Goal: Contribute content: Contribute content

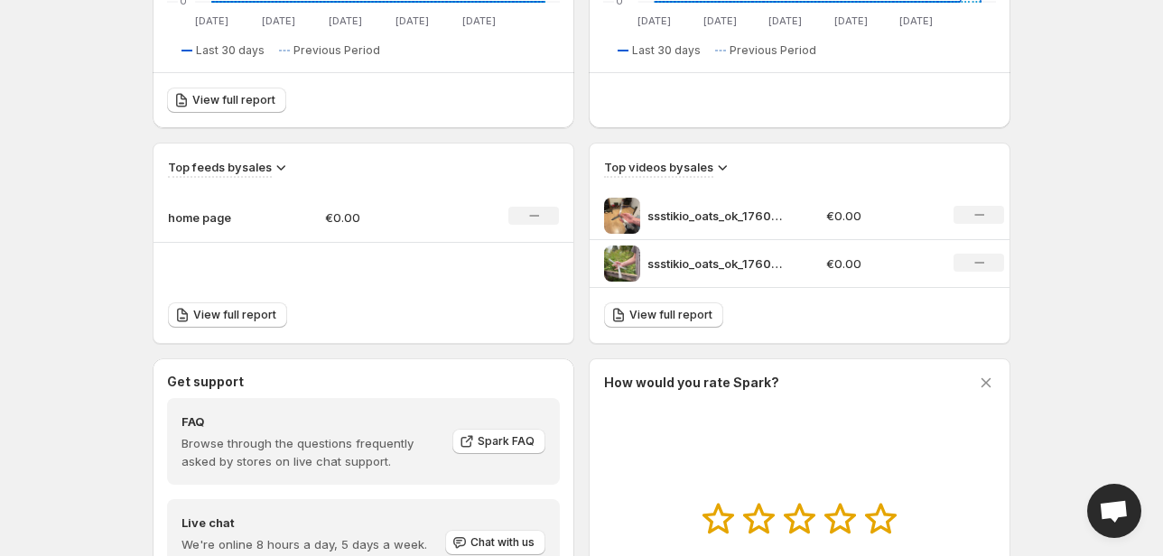
scroll to position [466, 0]
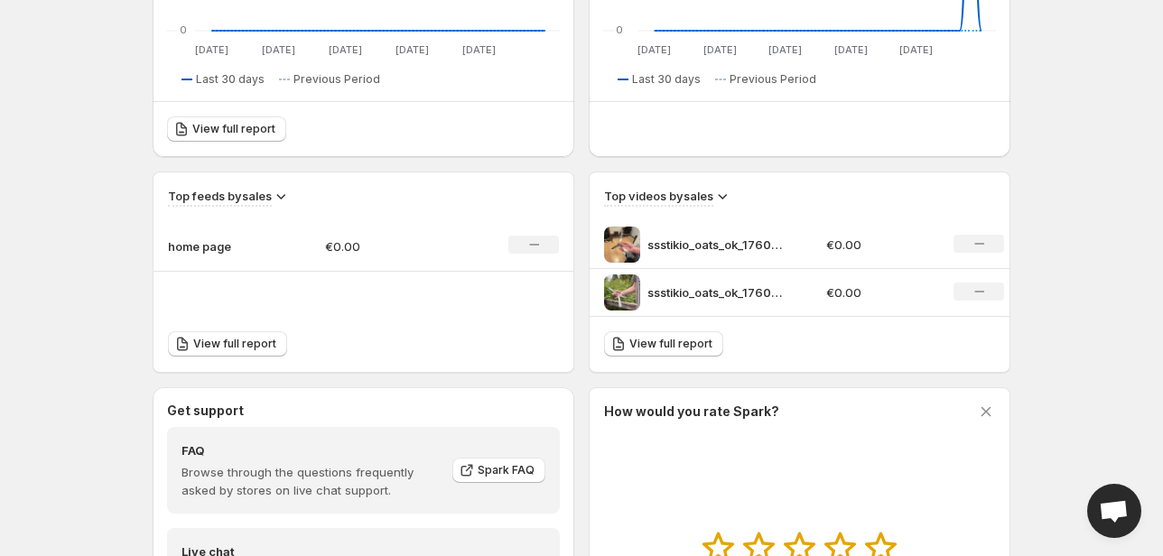
click at [625, 245] on img at bounding box center [622, 245] width 36 height 36
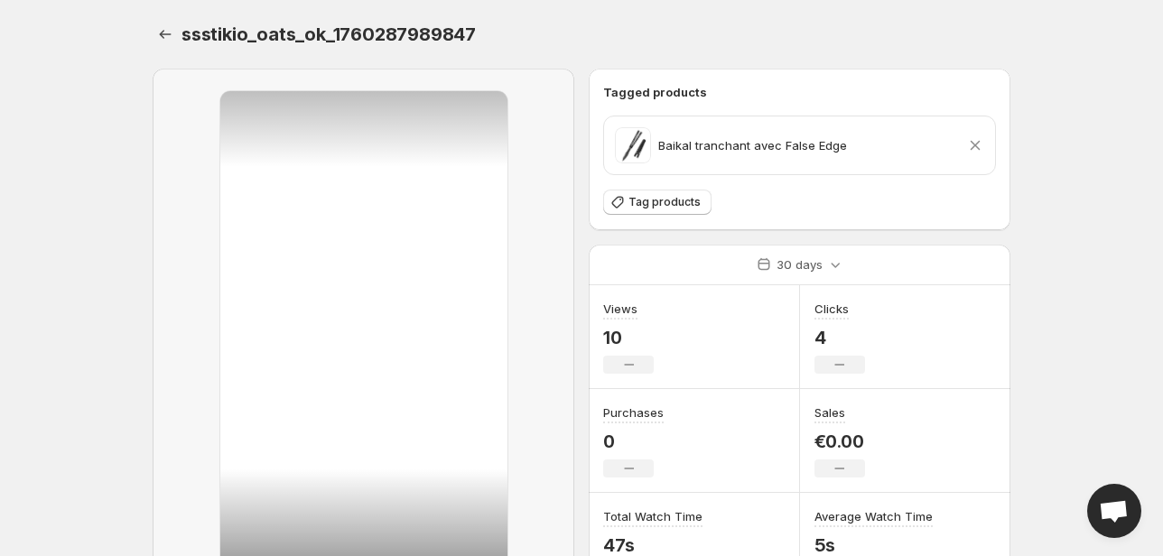
click at [979, 147] on icon at bounding box center [975, 145] width 18 height 18
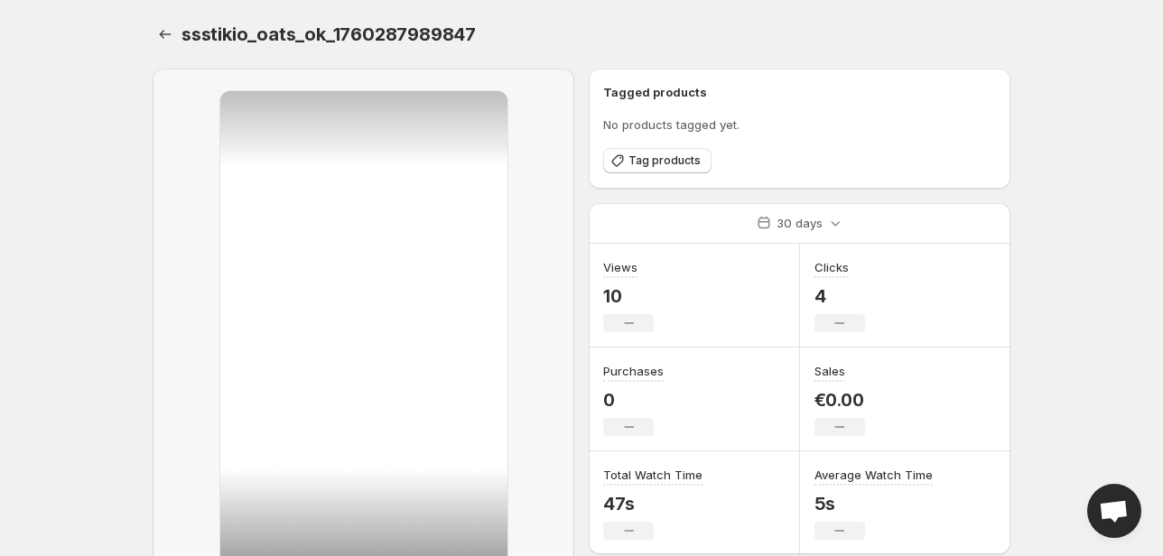
click at [191, 42] on span "ssstikio_oats_ok_1760287989847" at bounding box center [328, 34] width 294 height 22
click at [171, 34] on icon "Settings" at bounding box center [165, 34] width 18 height 18
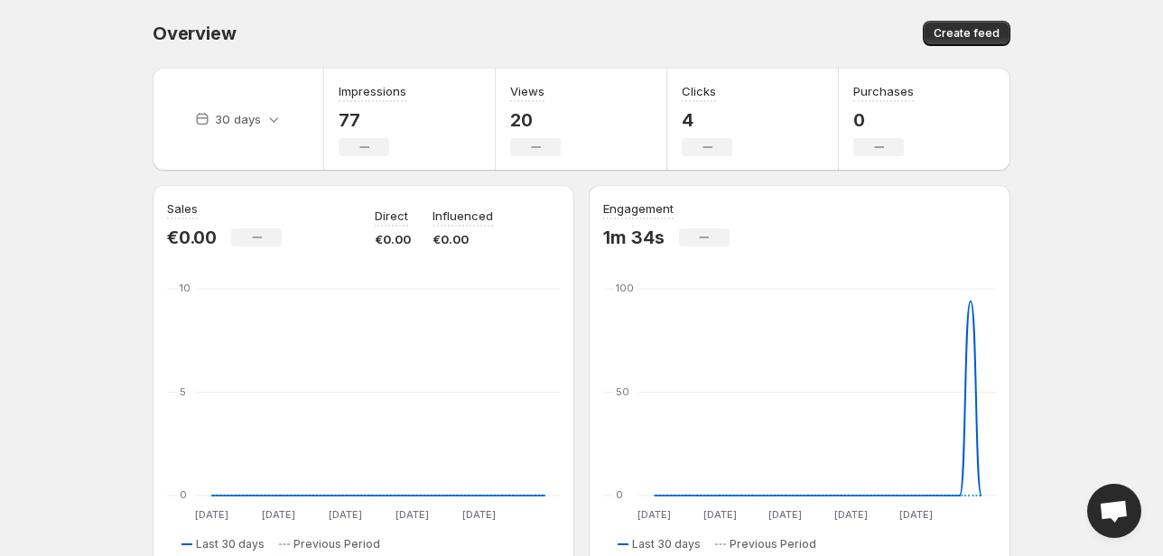
scroll to position [289, 0]
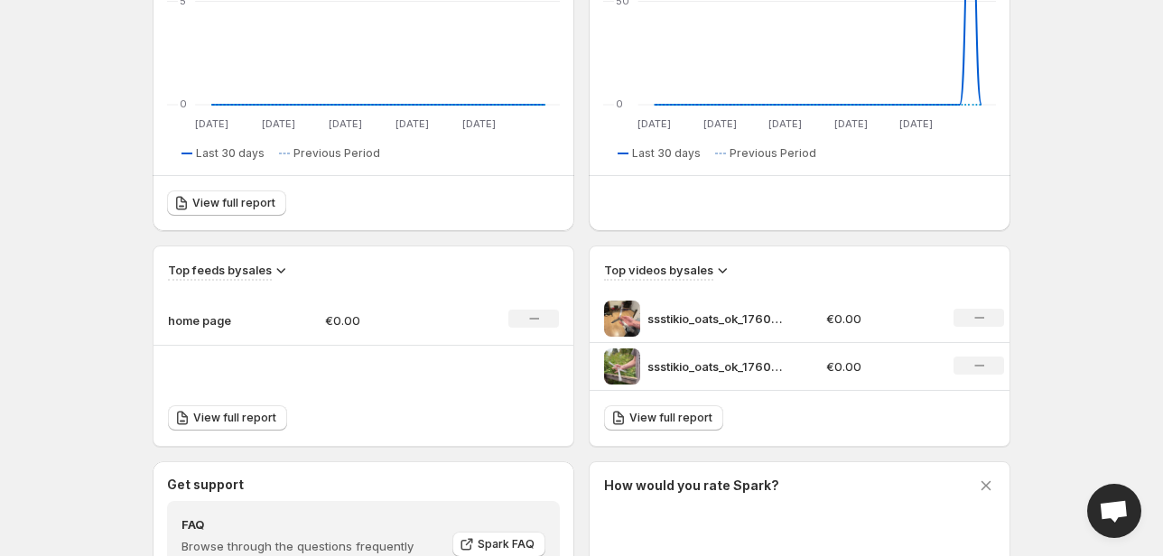
scroll to position [394, 0]
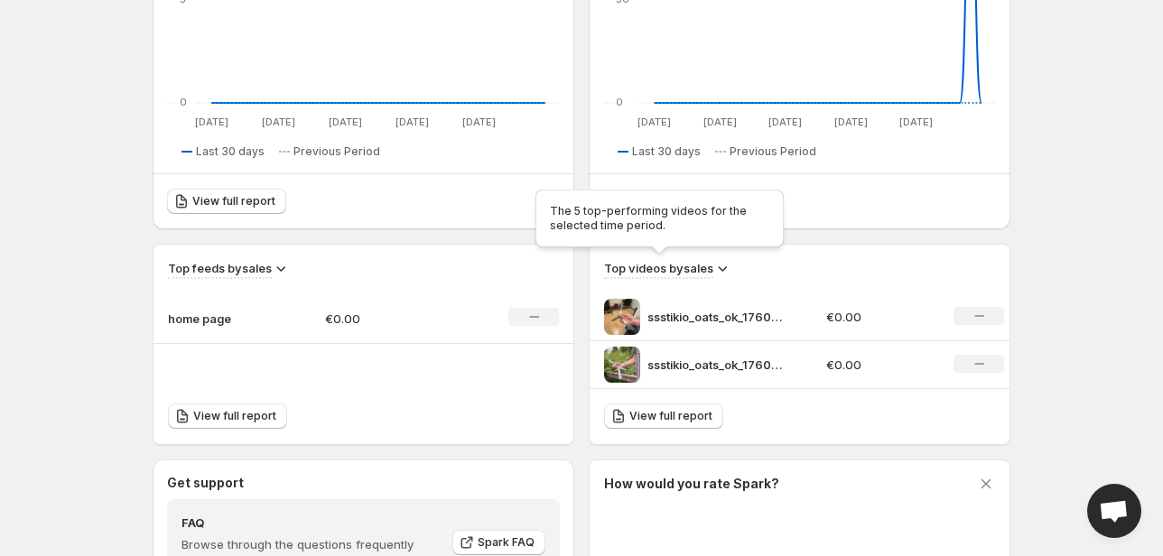
click at [694, 261] on h3 "Top videos by sales" at bounding box center [658, 268] width 109 height 18
click at [711, 270] on h3 "Top videos by sales" at bounding box center [658, 268] width 109 height 18
click at [724, 264] on icon at bounding box center [722, 268] width 18 height 18
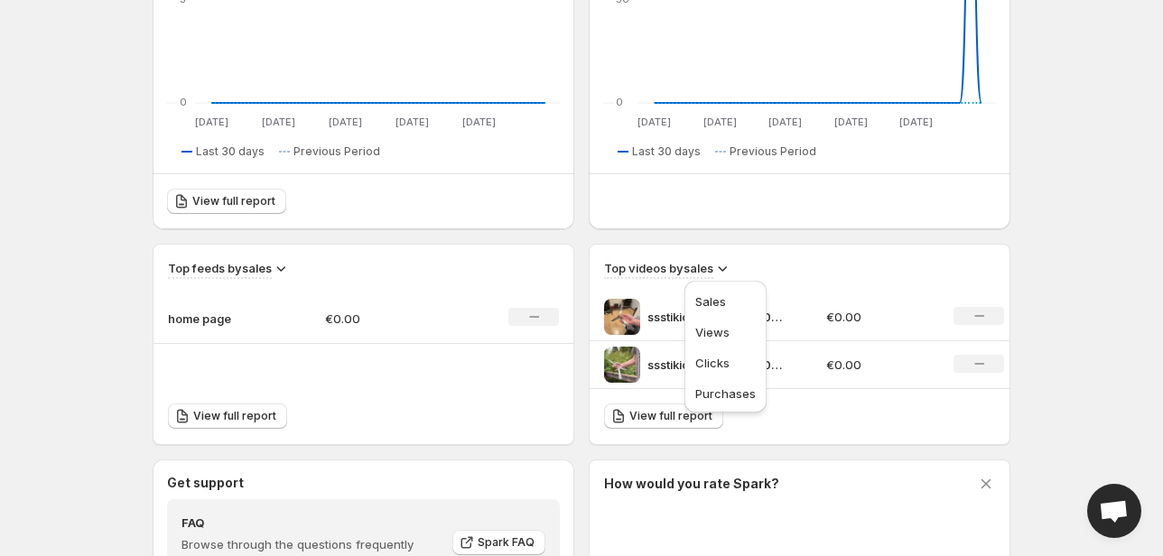
click at [722, 269] on icon at bounding box center [722, 268] width 18 height 18
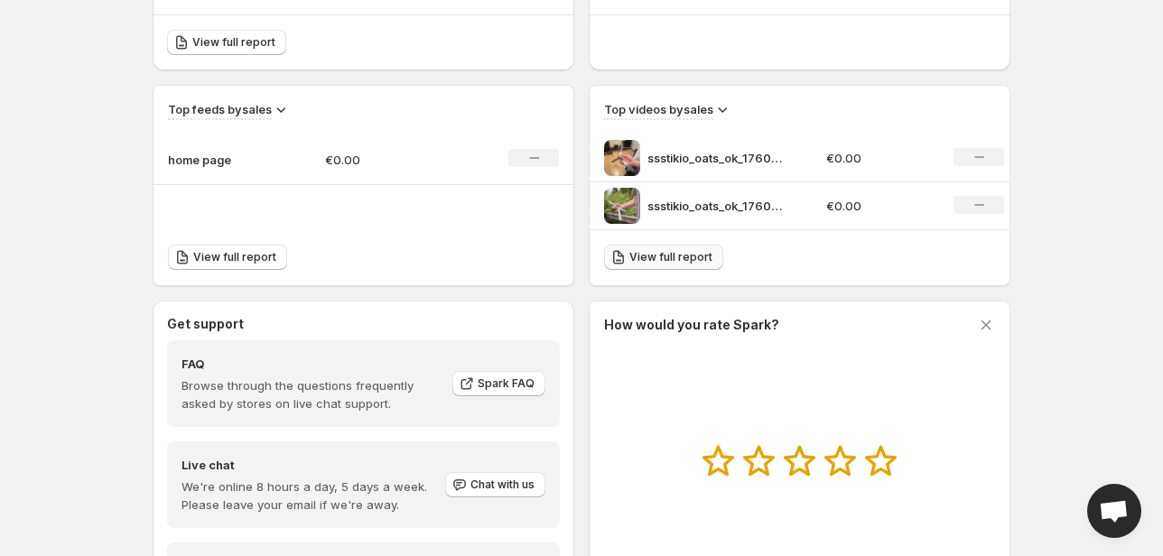
scroll to position [538, 0]
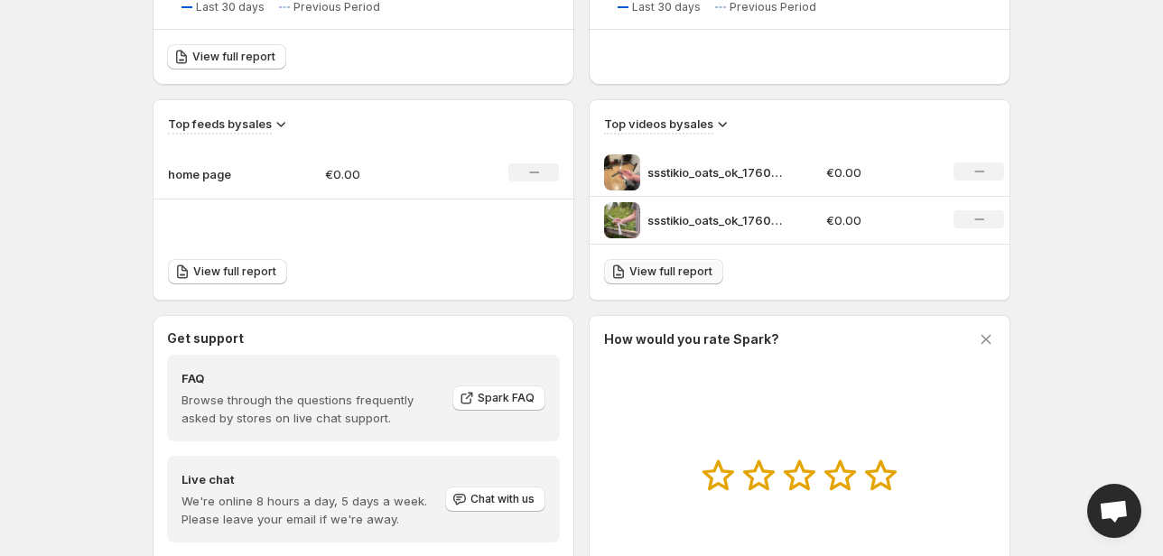
click at [637, 265] on span "View full report" at bounding box center [670, 272] width 83 height 14
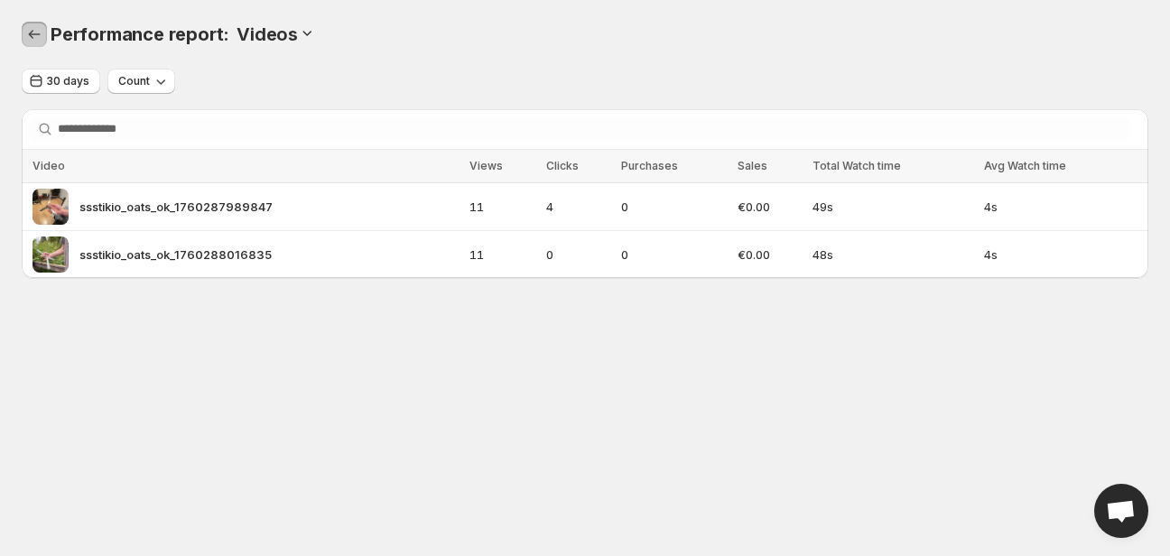
click at [32, 37] on icon "Performance report" at bounding box center [35, 34] width 12 height 9
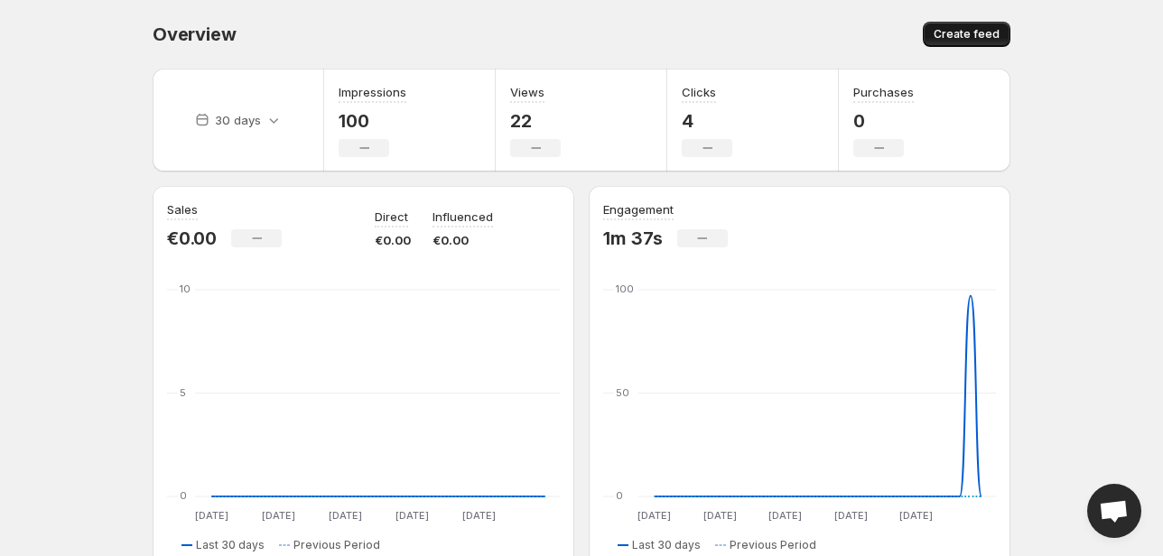
click at [961, 36] on span "Create feed" at bounding box center [967, 34] width 66 height 14
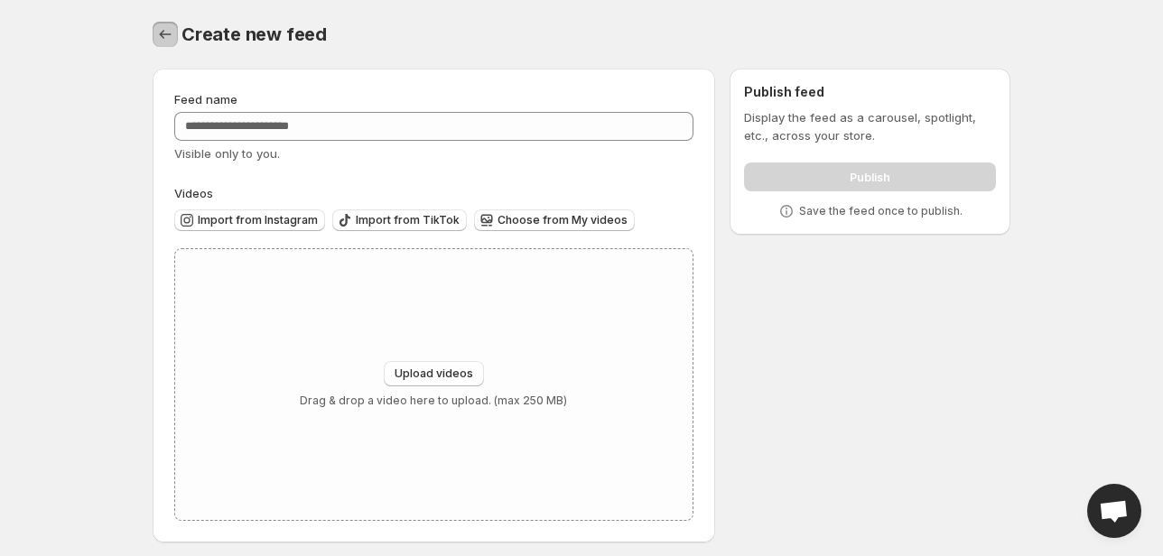
click at [158, 32] on icon "Settings" at bounding box center [165, 34] width 18 height 18
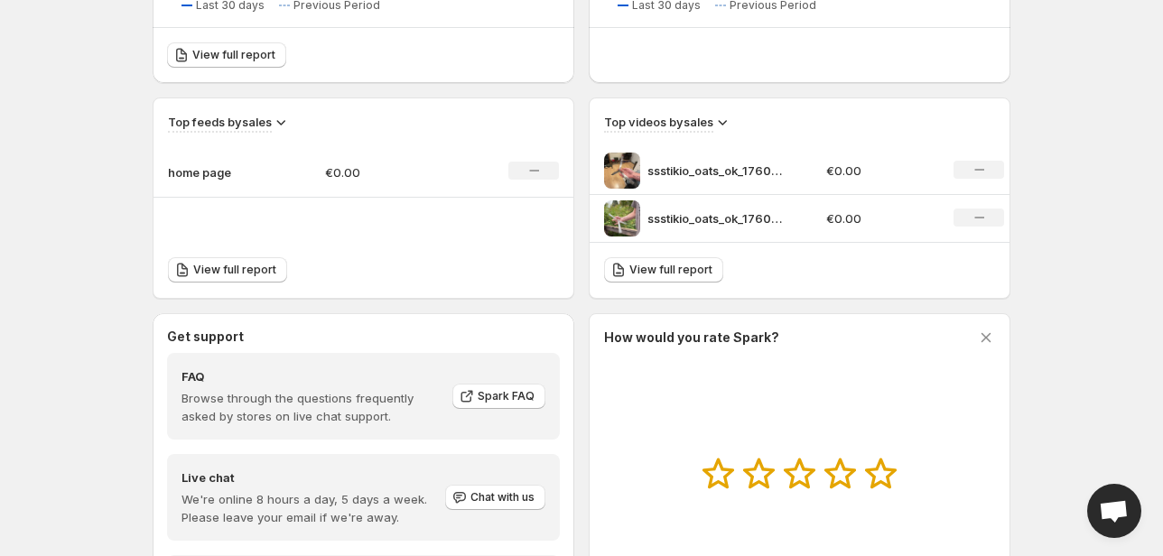
scroll to position [650, 0]
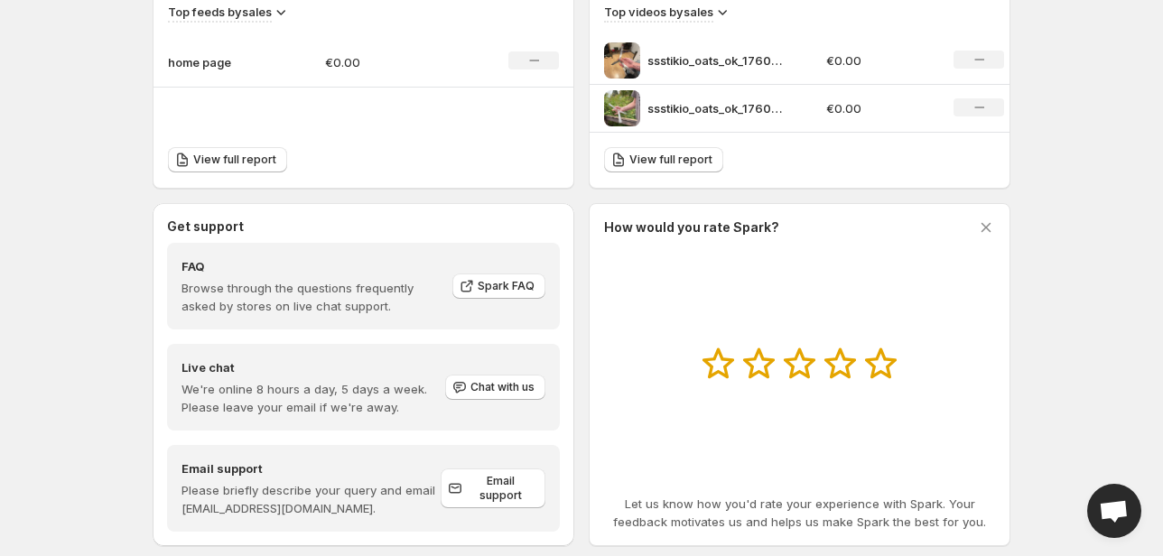
click at [831, 164] on div "View full report" at bounding box center [800, 160] width 420 height 55
click at [709, 4] on h3 "Top videos by sales" at bounding box center [658, 12] width 109 height 18
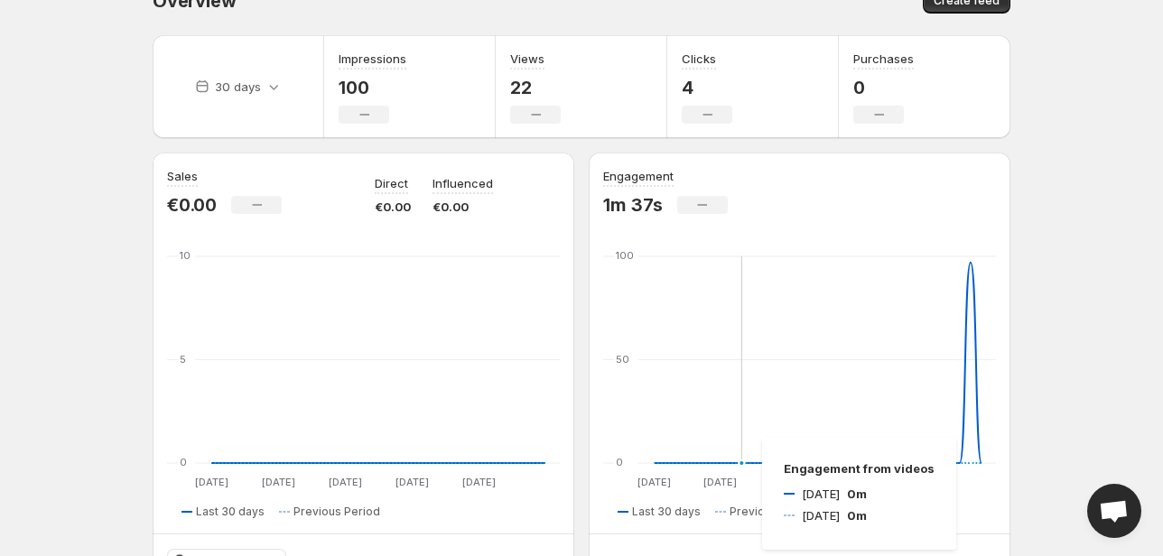
scroll to position [0, 0]
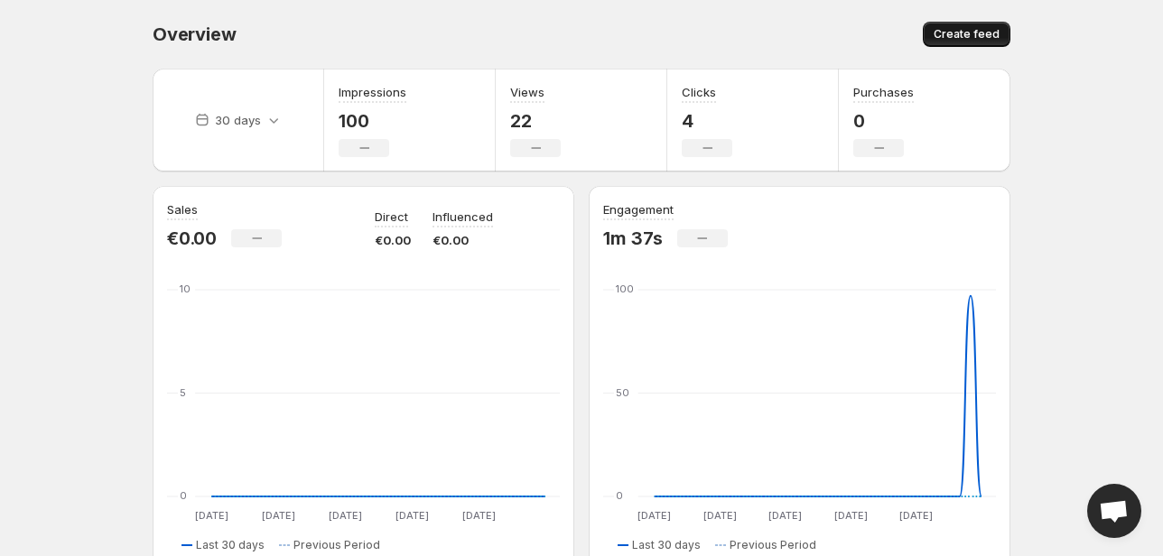
click at [964, 24] on button "Create feed" at bounding box center [967, 34] width 88 height 25
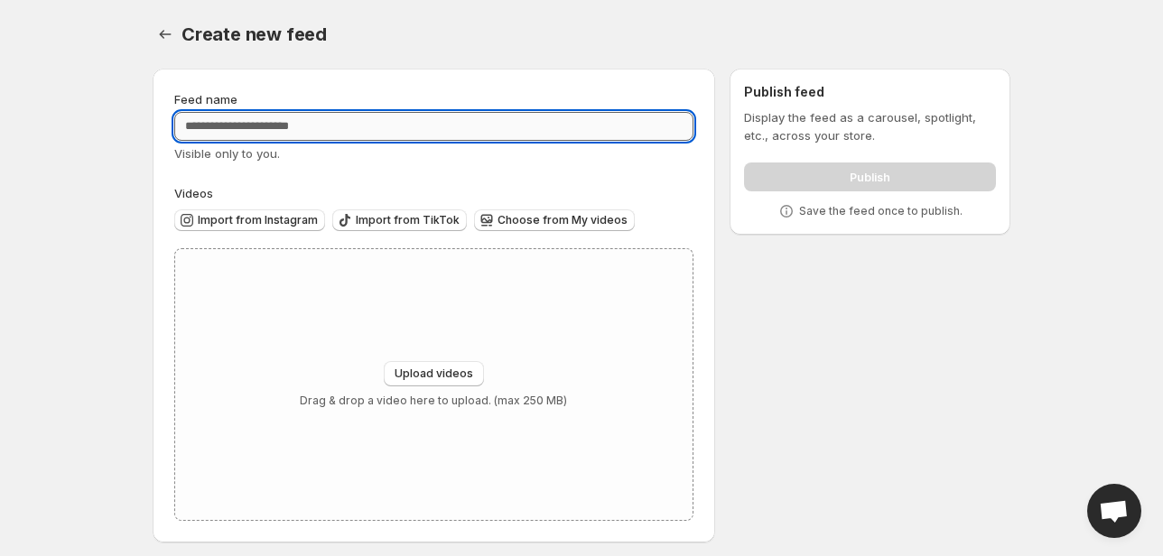
click at [330, 121] on input "Feed name" at bounding box center [433, 126] width 519 height 29
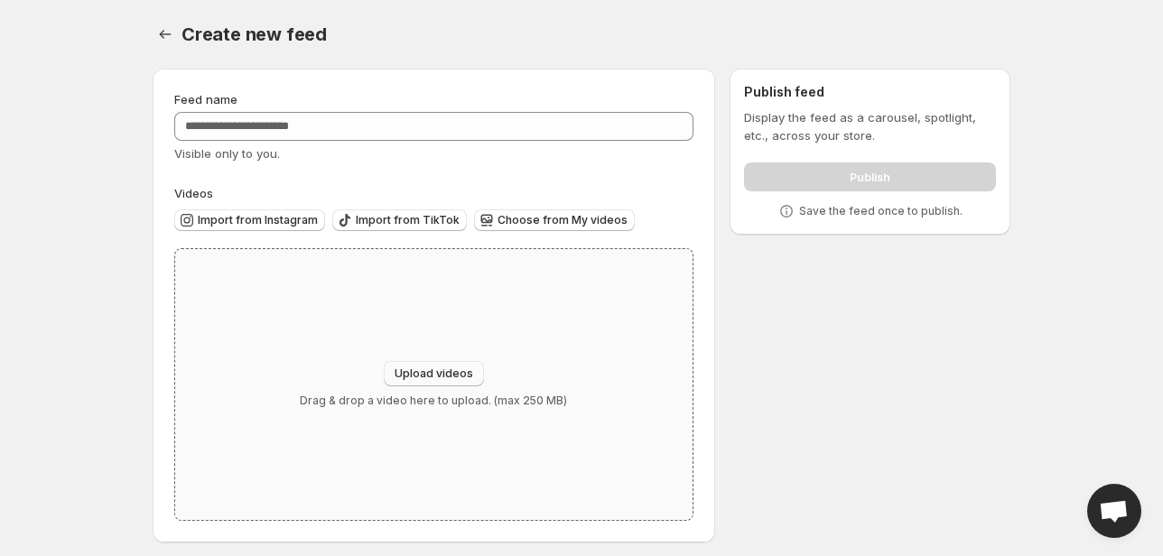
click at [416, 378] on span "Upload videos" at bounding box center [434, 374] width 79 height 14
type input "**********"
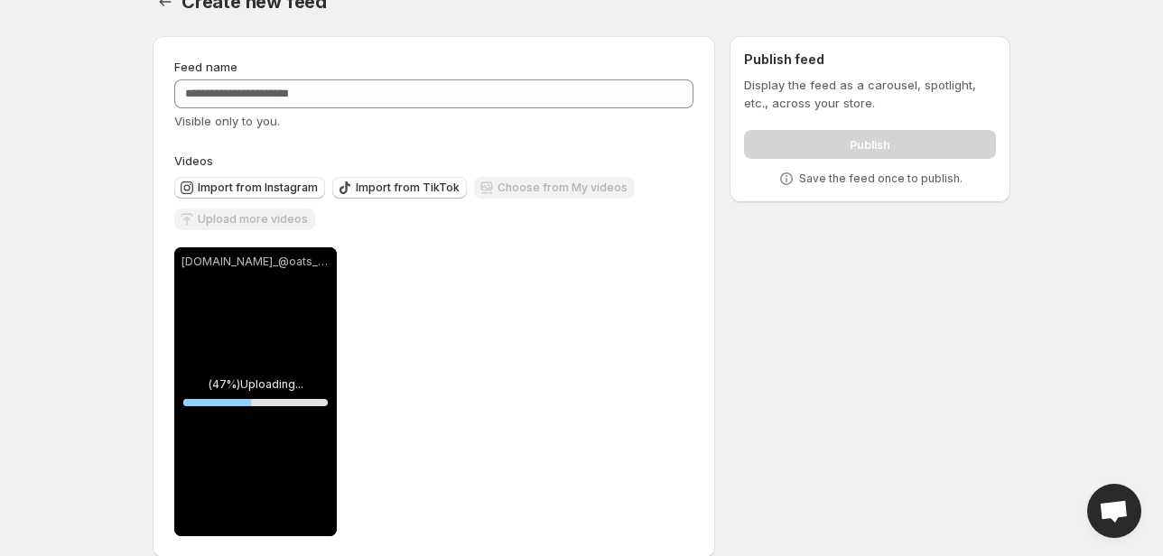
scroll to position [57, 0]
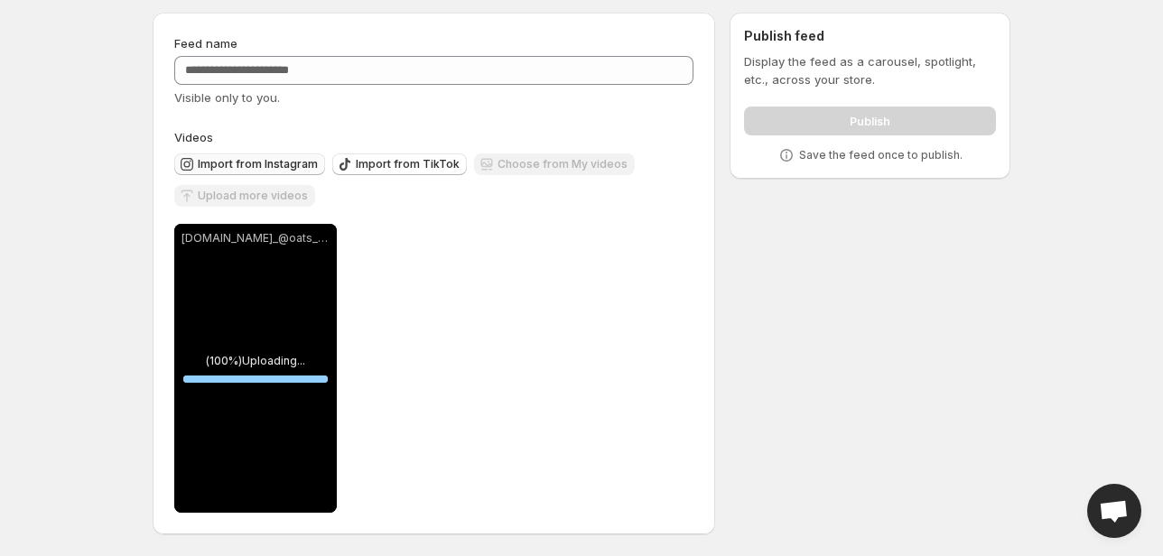
click at [246, 162] on span "Import from Instagram" at bounding box center [258, 164] width 120 height 14
click at [257, 199] on span "Upload more videos" at bounding box center [253, 196] width 110 height 14
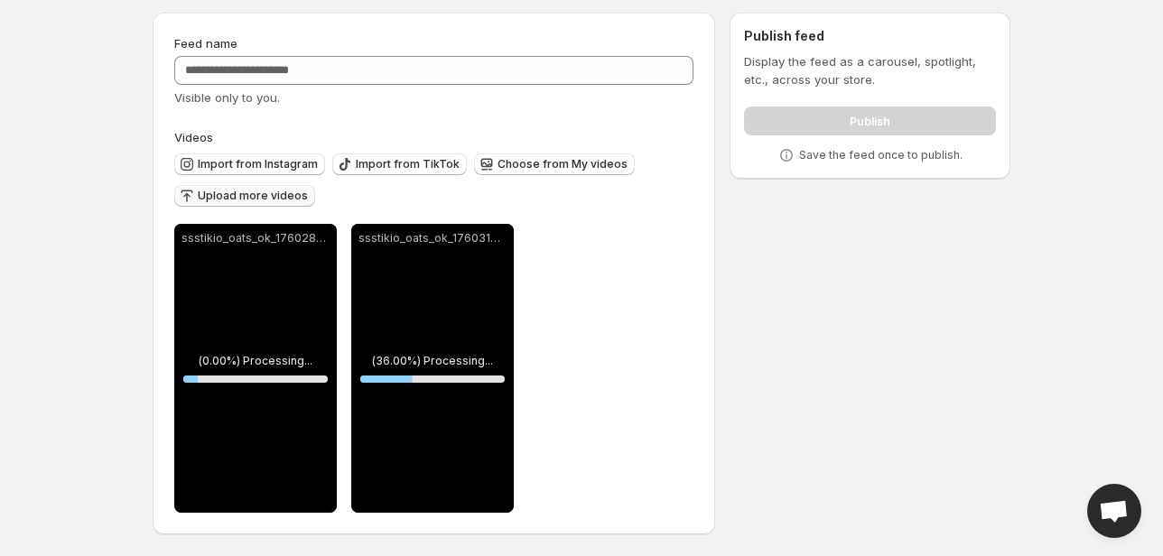
click at [262, 197] on span "Upload more videos" at bounding box center [253, 196] width 110 height 14
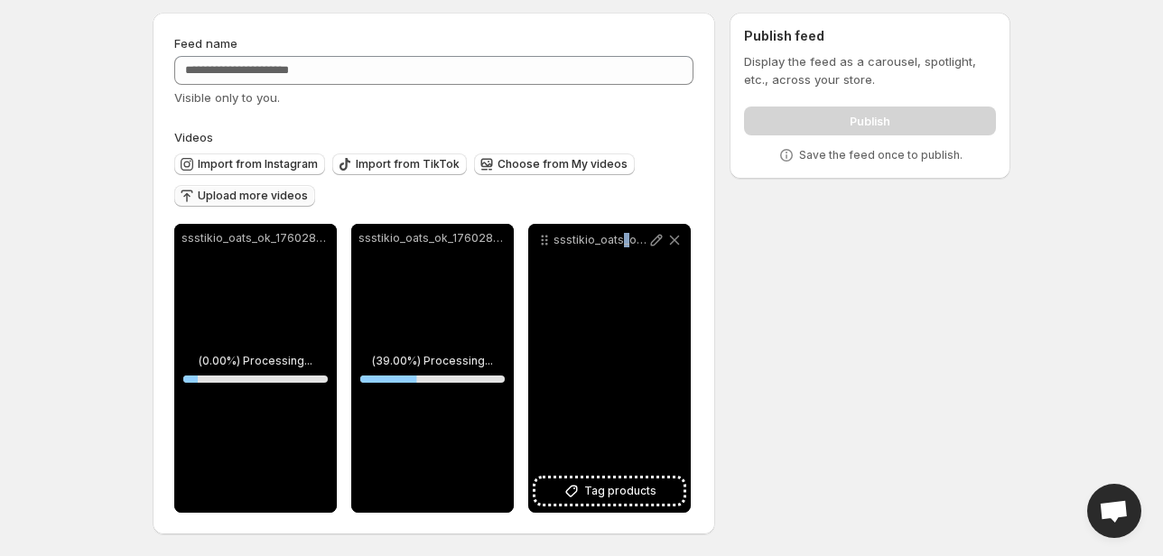
drag, startPoint x: 619, startPoint y: 329, endPoint x: 644, endPoint y: 318, distance: 27.5
click at [628, 324] on div "ssstikio_oats_ok_1760312277292" at bounding box center [609, 368] width 163 height 289
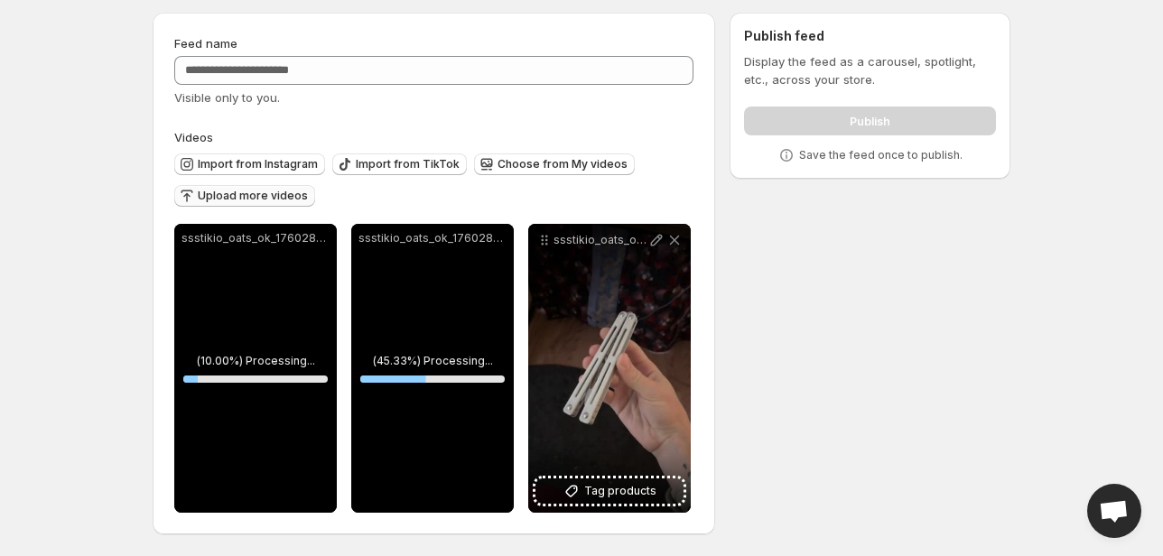
click at [522, 202] on div "Import from Instagram Import from TikTok Choose from My videos Upload more vide…" at bounding box center [430, 177] width 526 height 63
click at [449, 264] on div "ssstikio_oats_ok_1760288016835" at bounding box center [432, 368] width 163 height 289
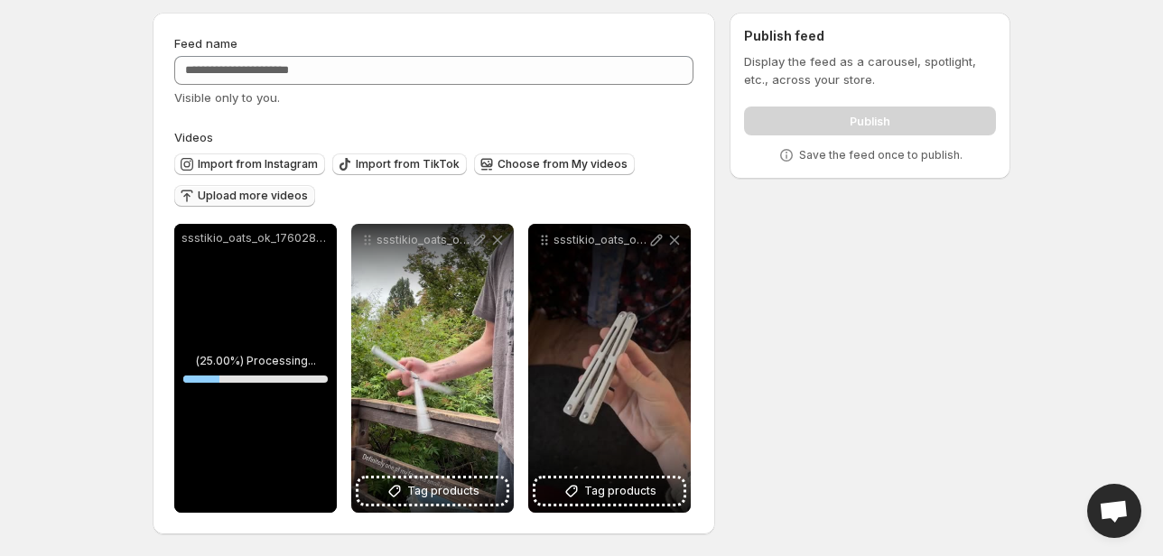
click at [256, 285] on div "ssstikio_oats_ok_1760287989847" at bounding box center [255, 368] width 163 height 289
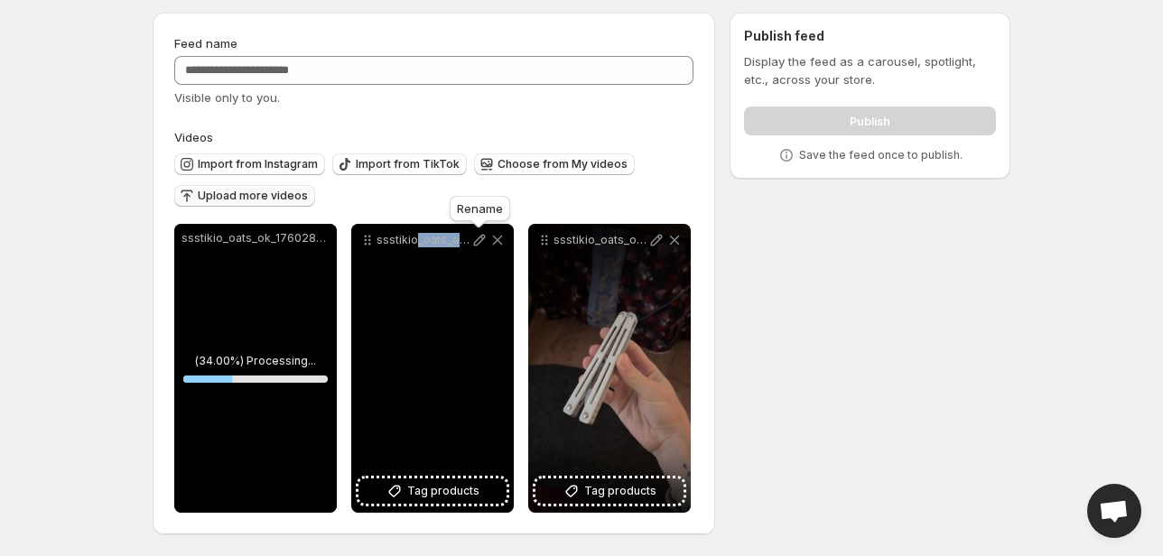
drag, startPoint x: 413, startPoint y: 235, endPoint x: 525, endPoint y: 241, distance: 112.1
click at [477, 235] on div "ssstikio_oats_ok_1760288016835" at bounding box center [432, 240] width 148 height 18
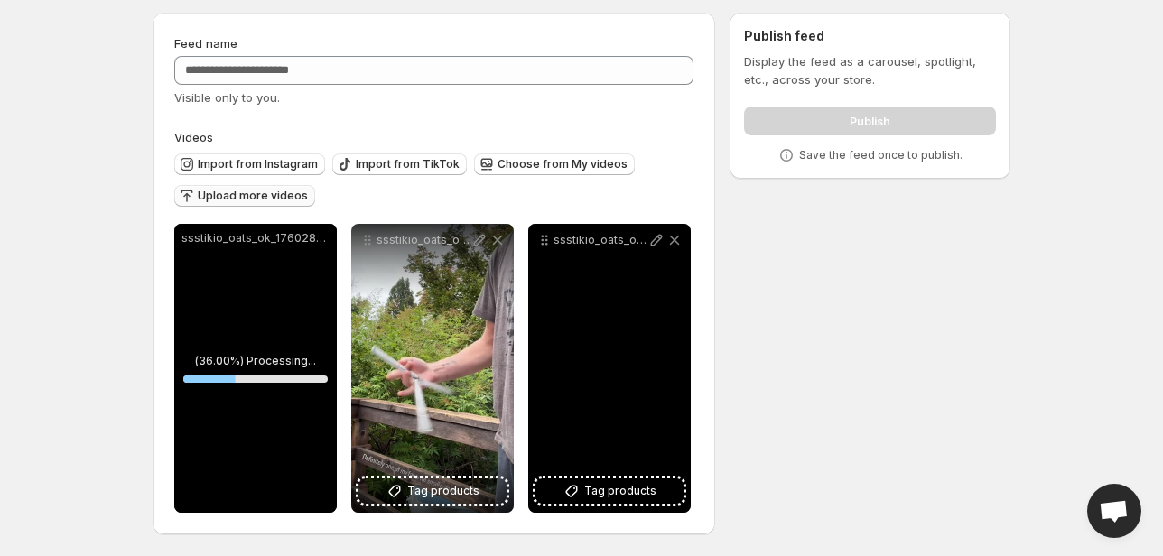
click at [603, 325] on div "ssstikio_oats_ok_1760312277292" at bounding box center [609, 368] width 163 height 289
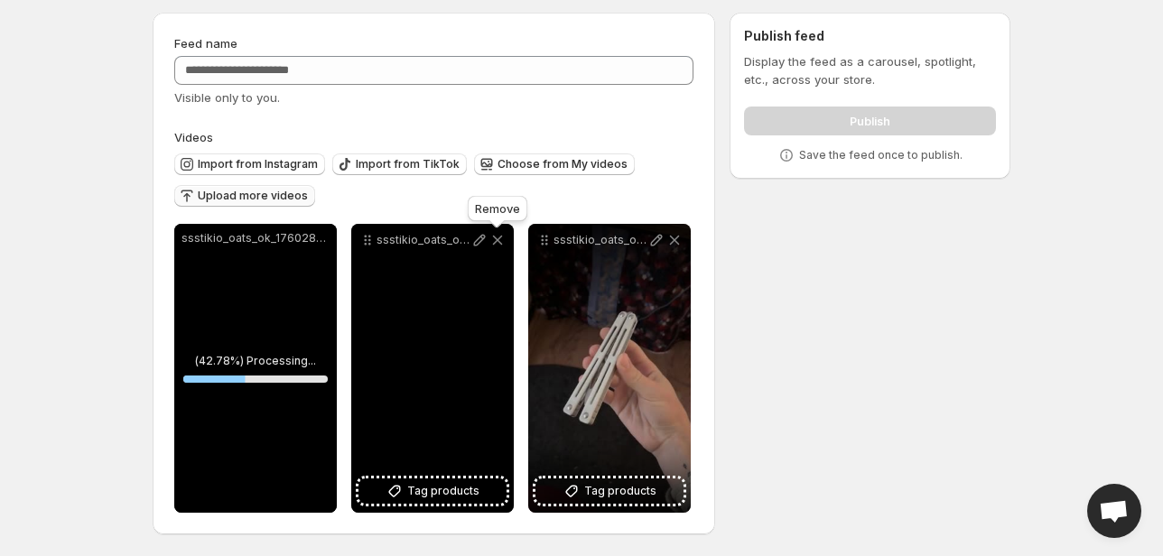
click at [498, 240] on icon at bounding box center [498, 241] width 10 height 10
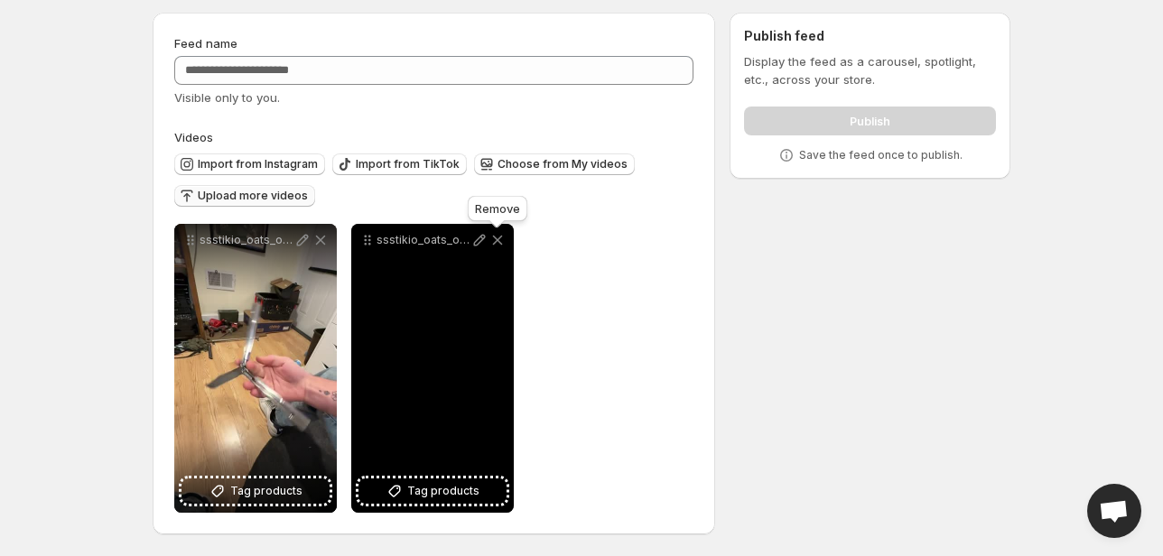
click at [498, 240] on icon at bounding box center [498, 241] width 10 height 10
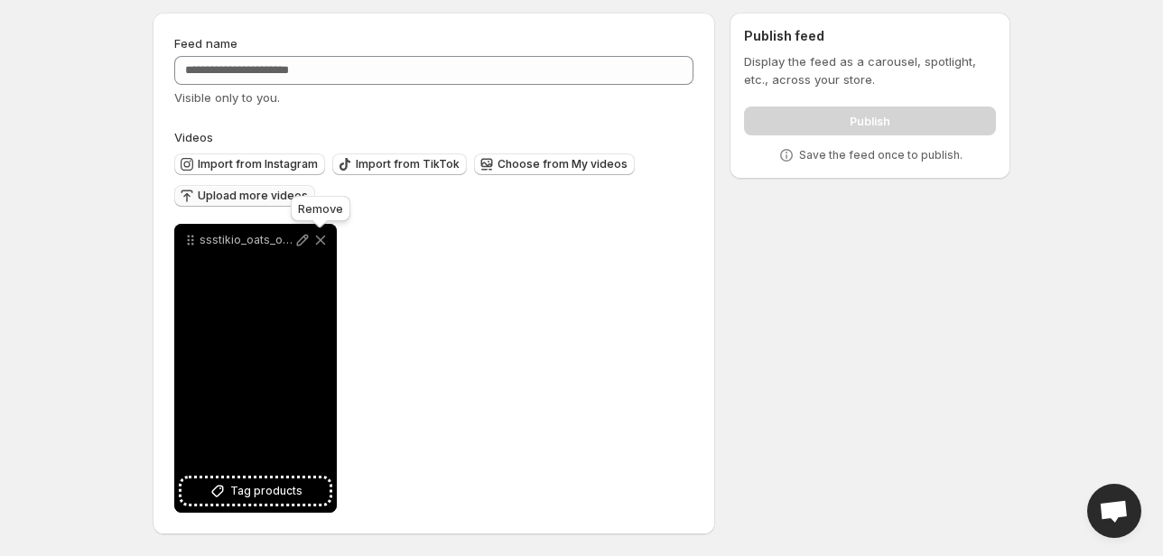
click at [321, 240] on icon at bounding box center [321, 241] width 10 height 10
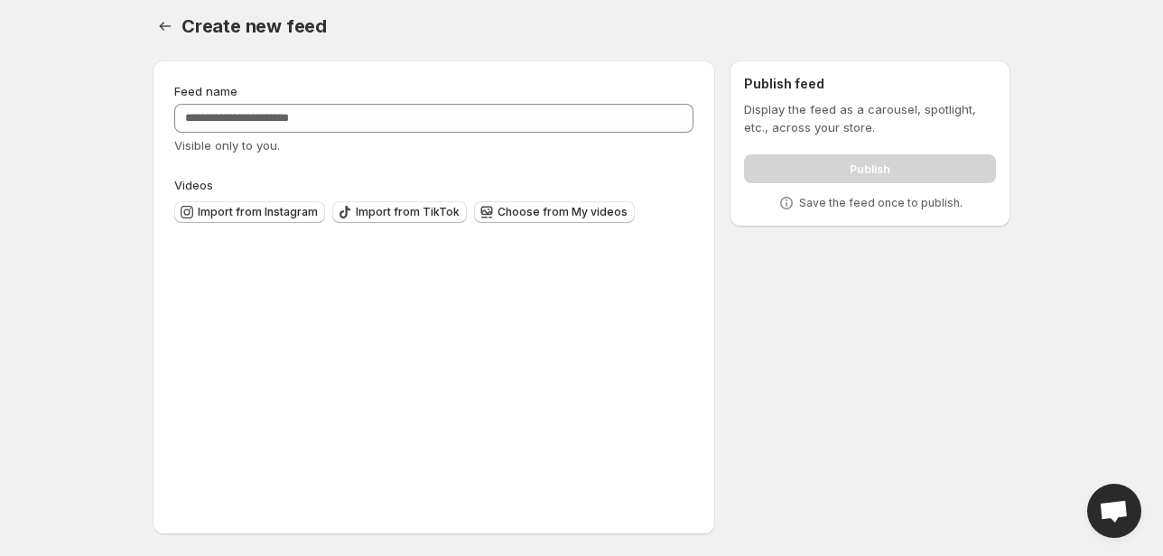
scroll to position [8, 0]
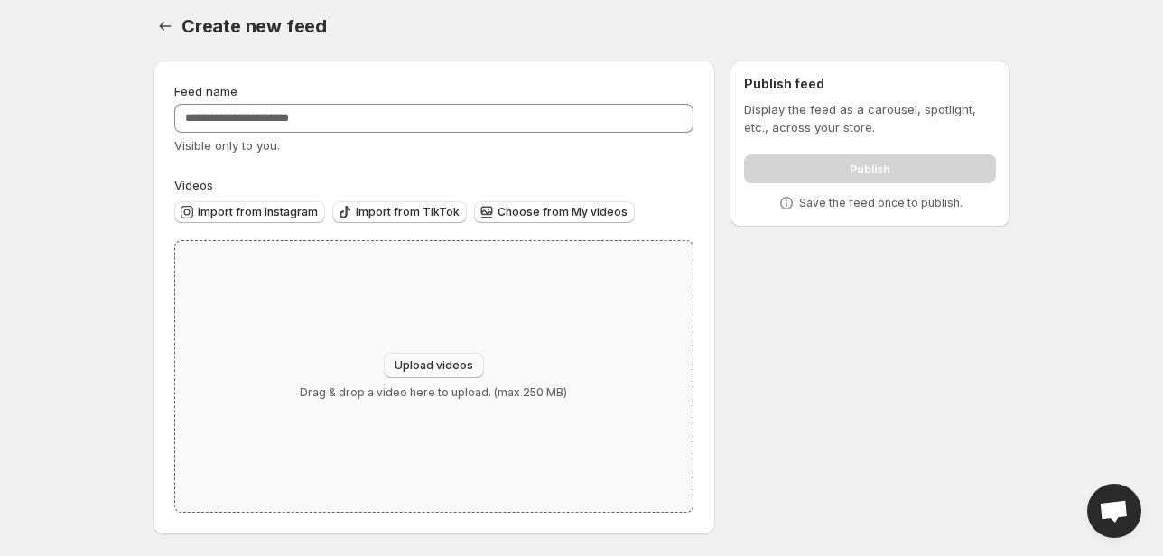
click at [415, 372] on span "Upload videos" at bounding box center [434, 365] width 79 height 14
type input "**********"
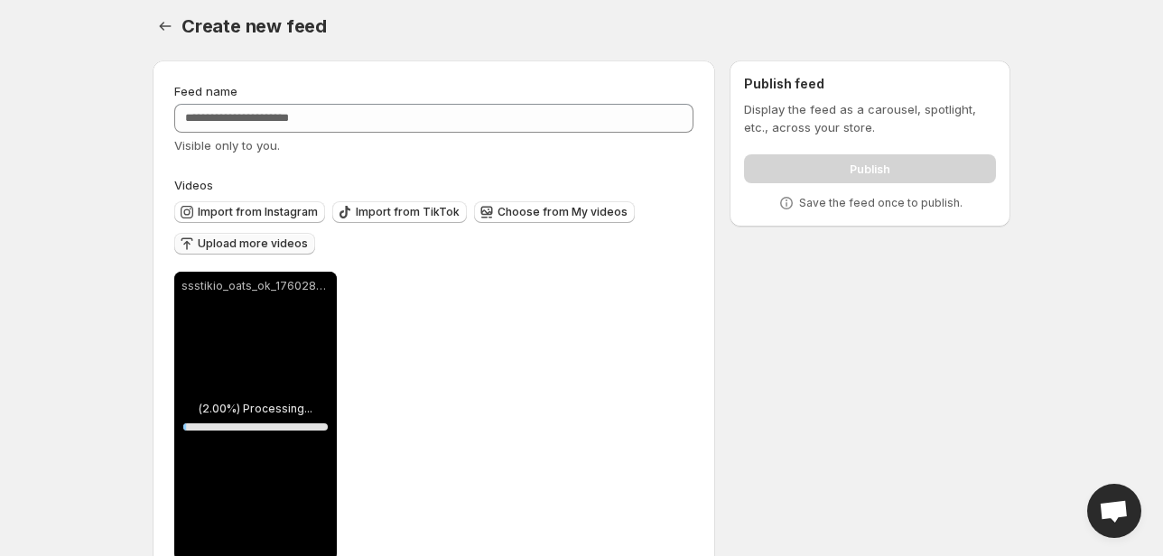
click at [246, 249] on span "Upload more videos" at bounding box center [253, 244] width 110 height 14
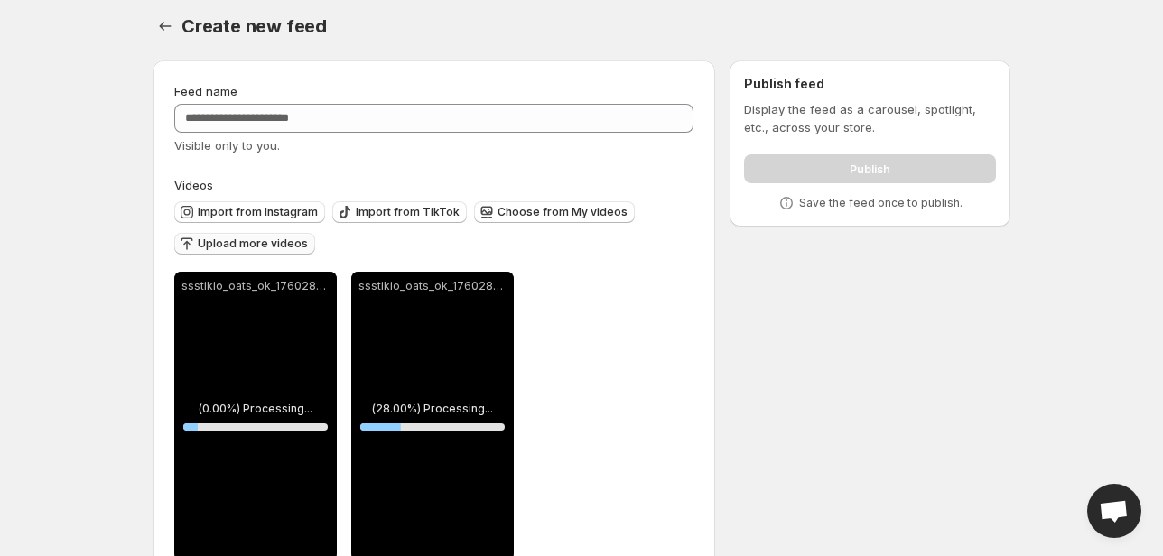
click at [246, 252] on button "Upload more videos" at bounding box center [244, 244] width 141 height 22
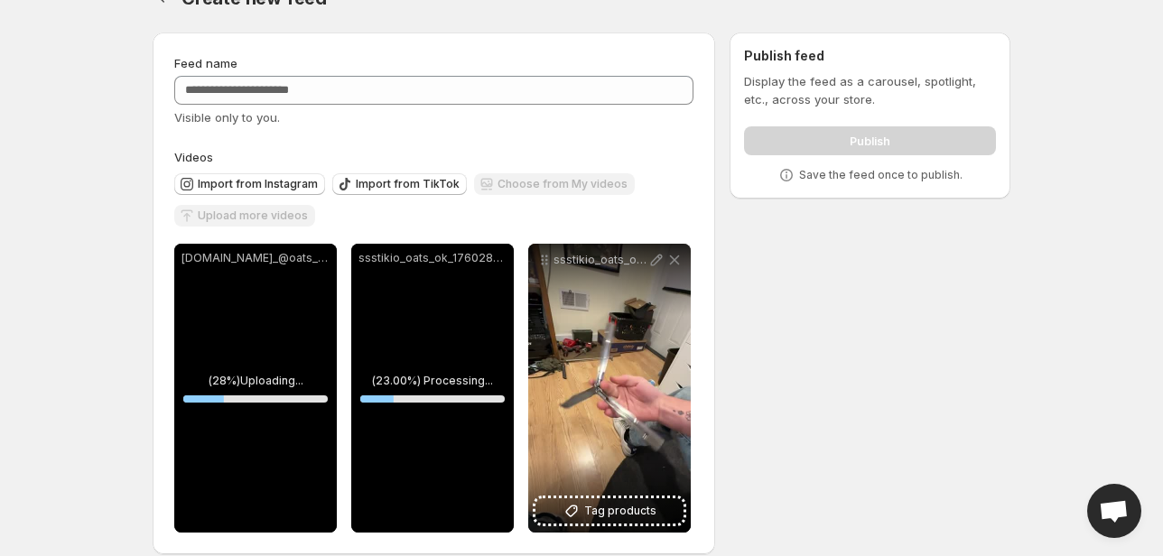
scroll to position [57, 0]
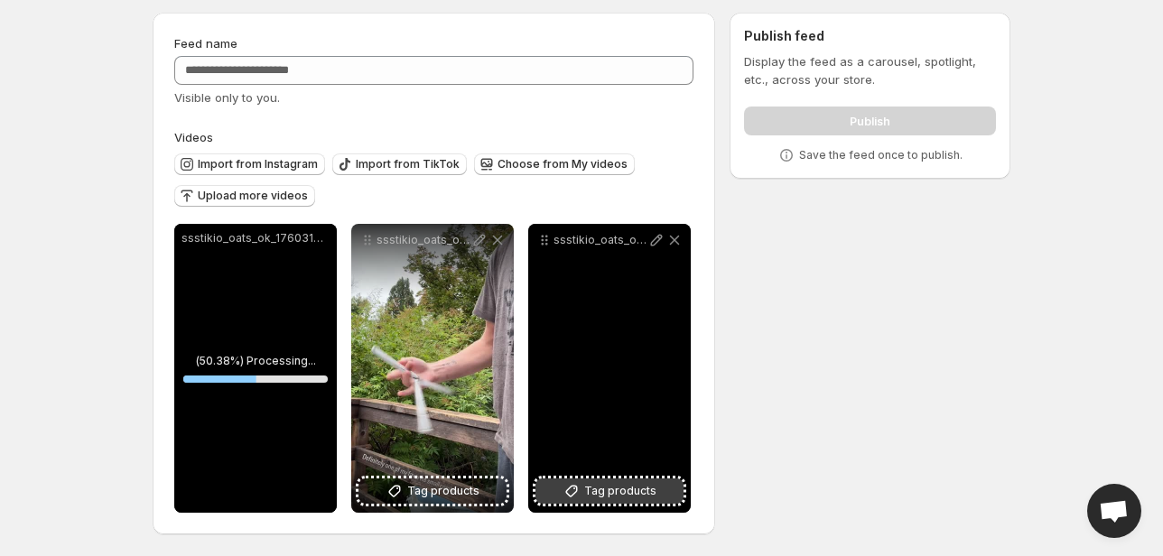
click at [588, 491] on span "Tag products" at bounding box center [620, 491] width 72 height 18
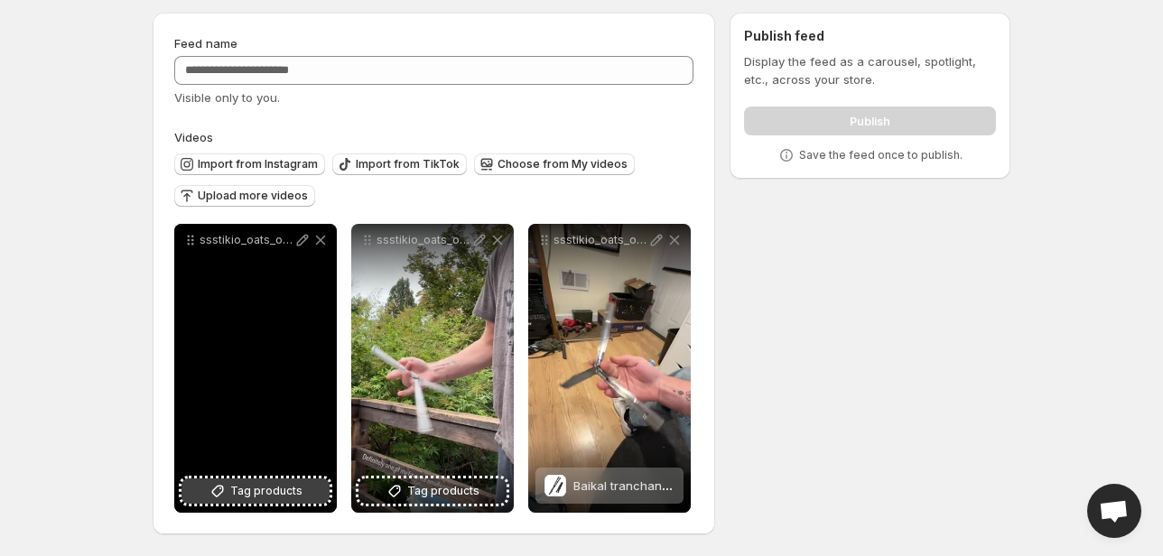
click at [255, 493] on span "Tag products" at bounding box center [266, 491] width 72 height 18
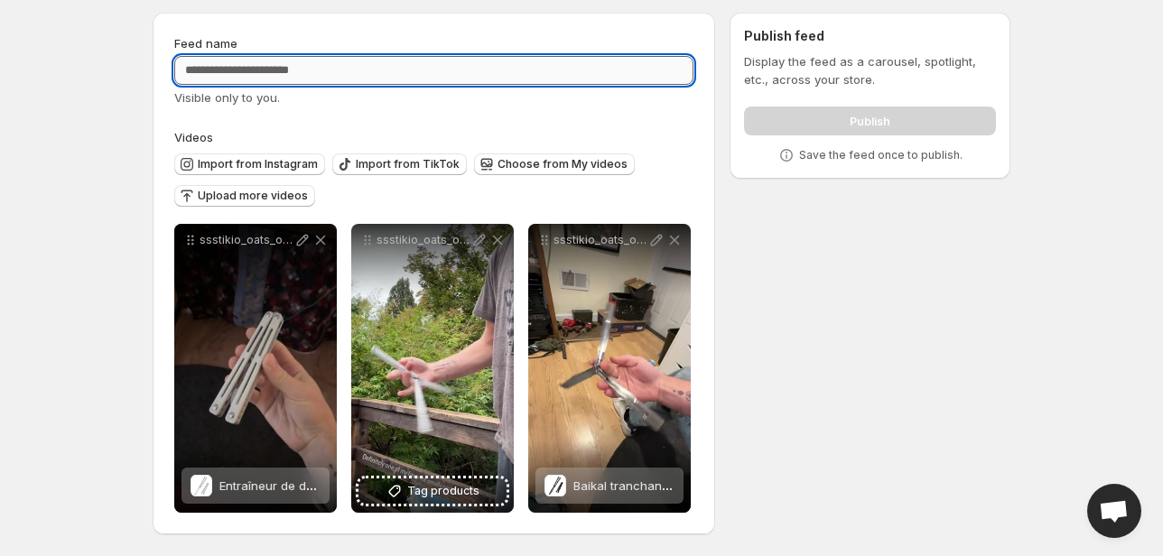
click at [386, 70] on input "Feed name" at bounding box center [433, 70] width 519 height 29
type input "****"
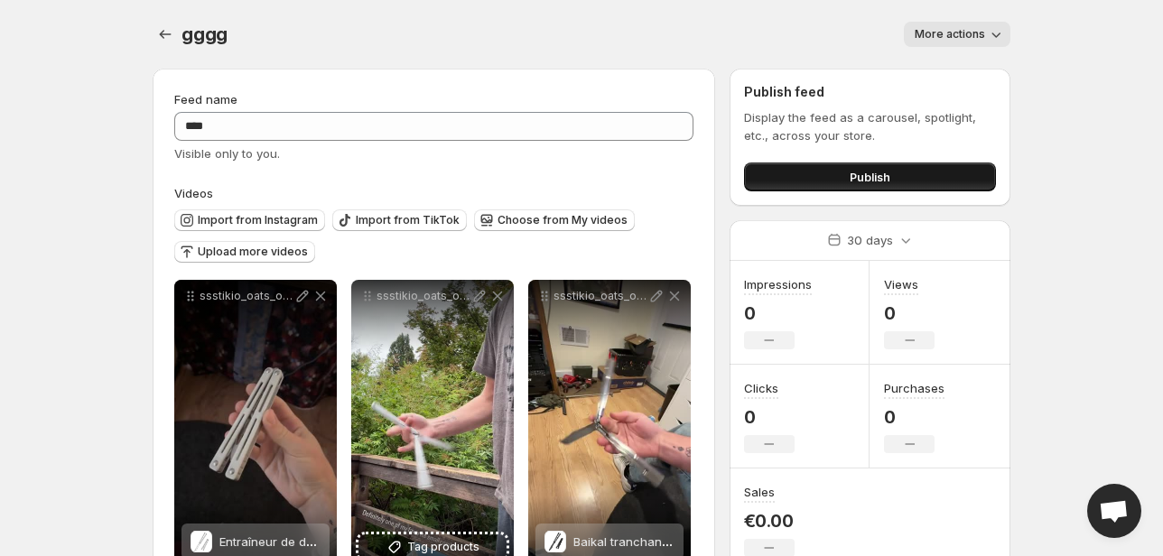
click at [842, 181] on button "Publish" at bounding box center [870, 177] width 252 height 29
